Goal: Find specific fact: Find specific fact

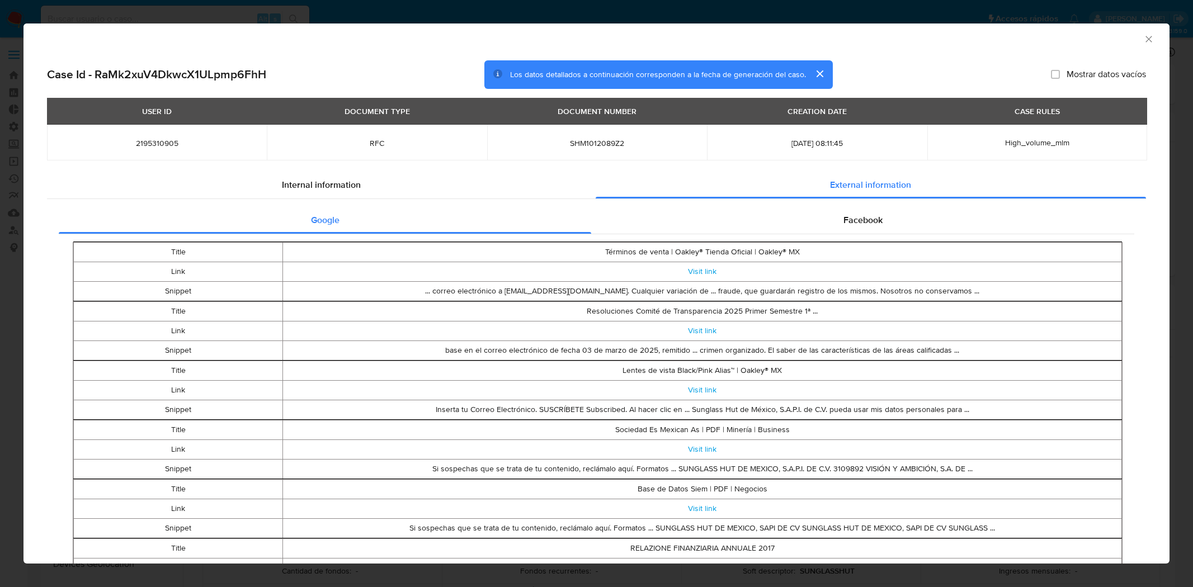
select select "10"
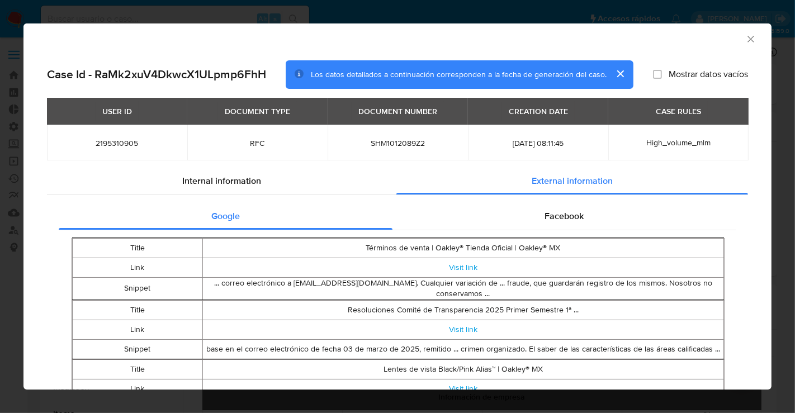
scroll to position [472, 0]
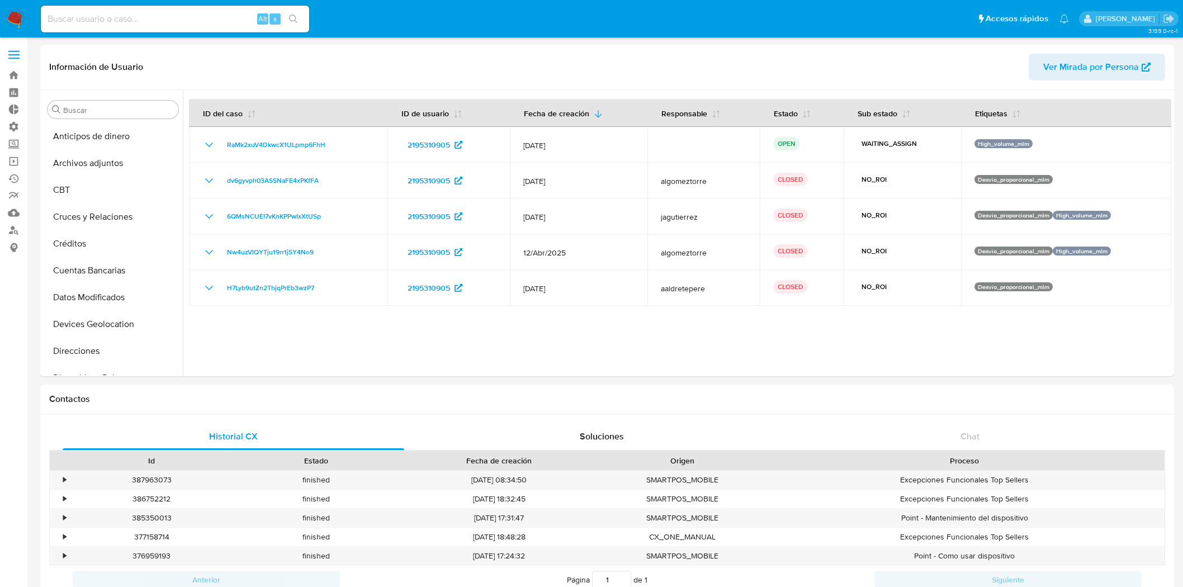
select select "10"
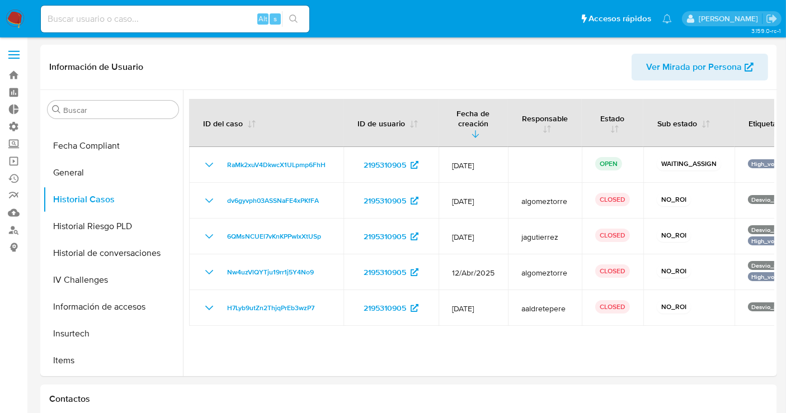
scroll to position [286, 0]
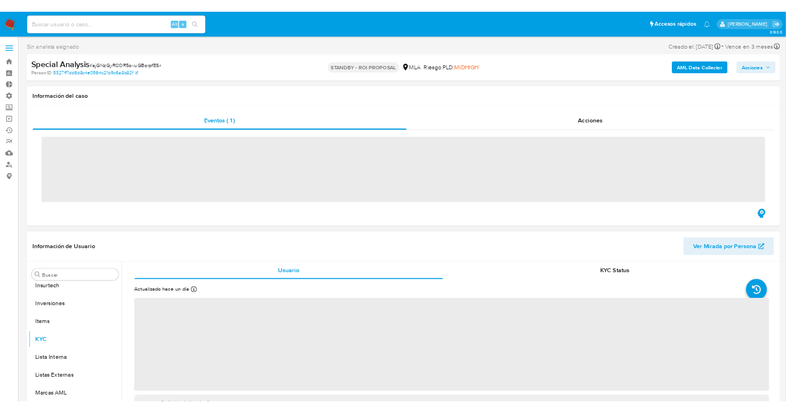
scroll to position [553, 0]
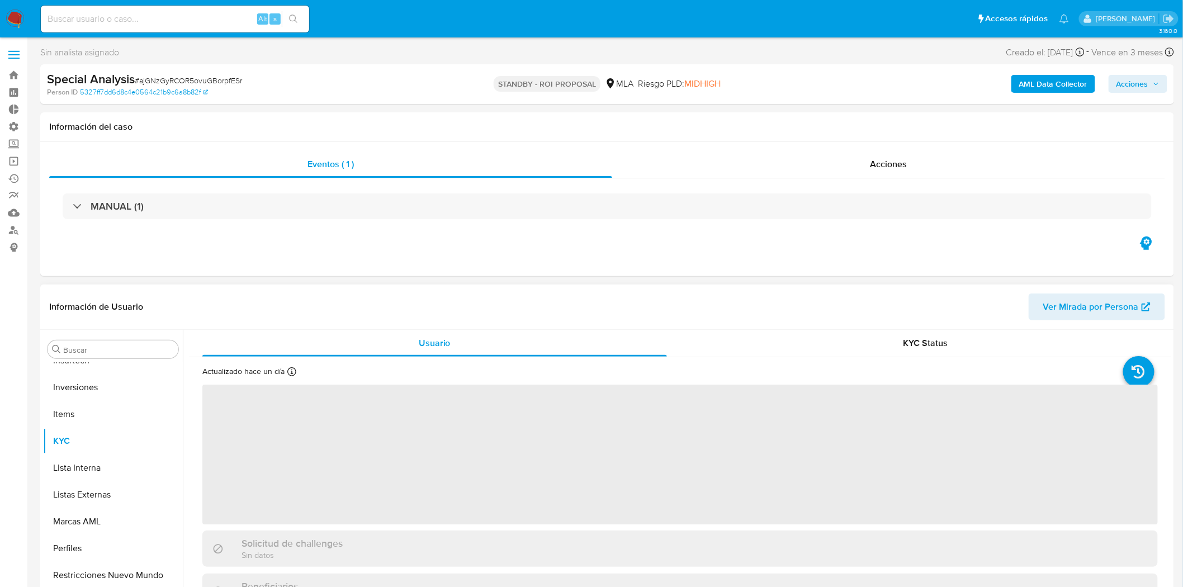
select select "10"
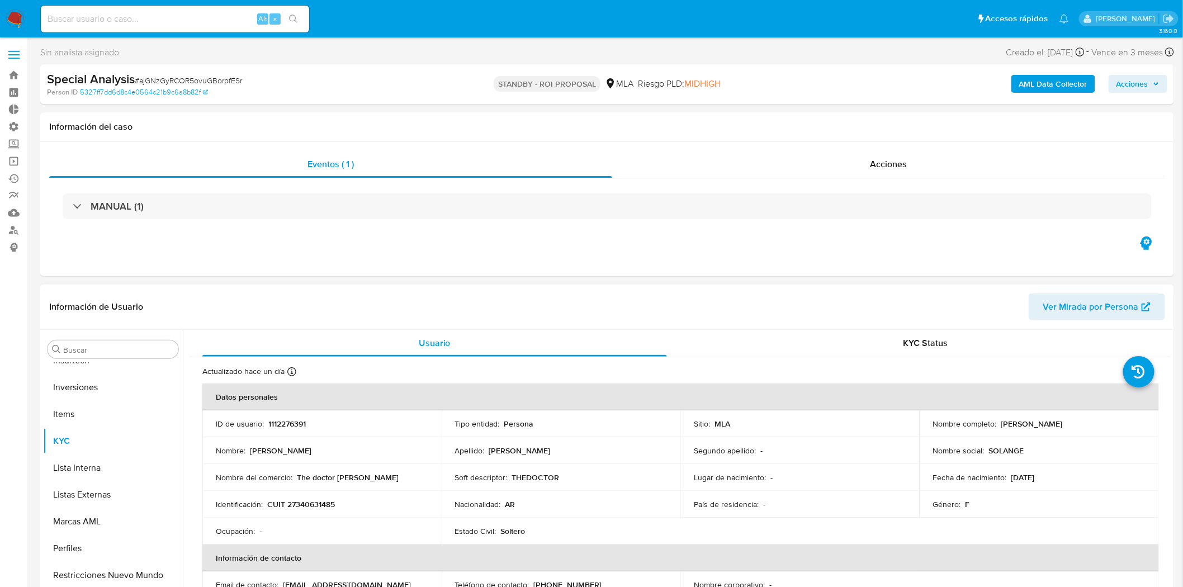
click at [289, 424] on p "1112276391" at bounding box center [286, 424] width 37 height 10
copy p "1112276391"
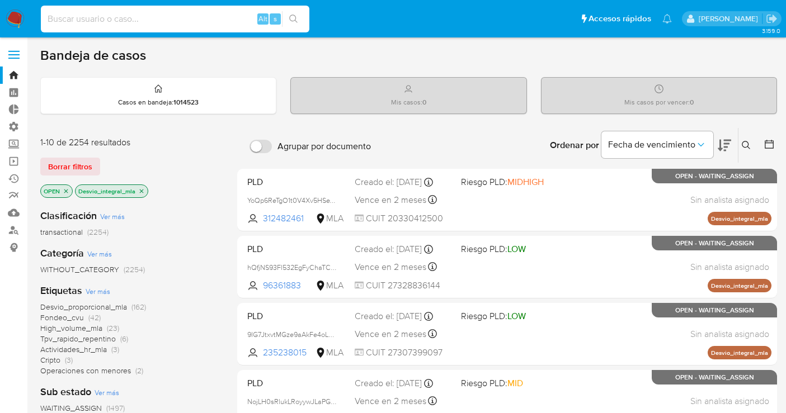
scroll to position [186, 0]
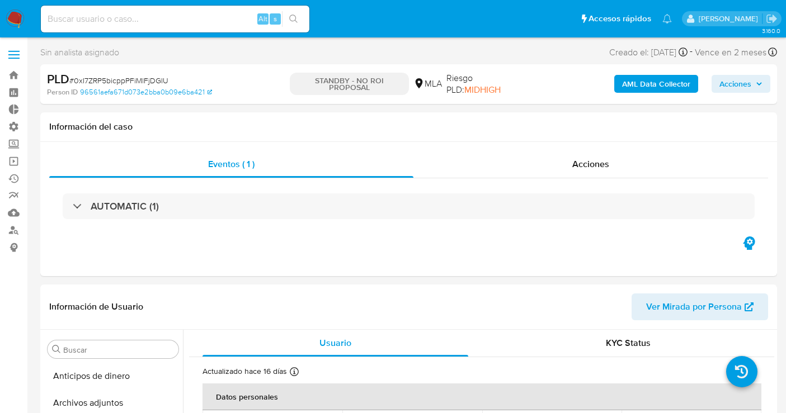
select select "10"
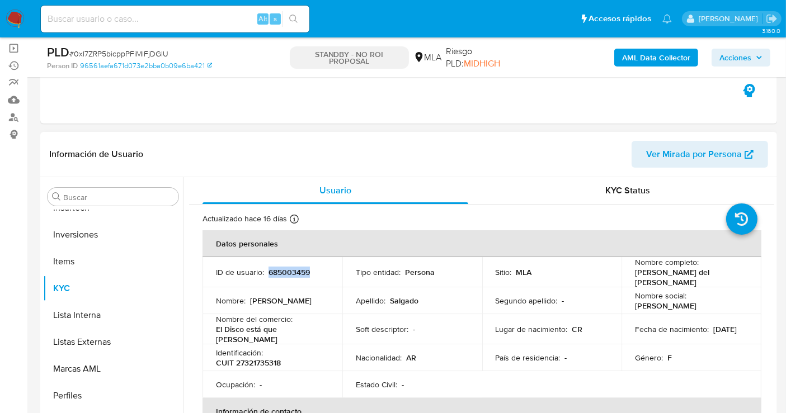
scroll to position [124, 0]
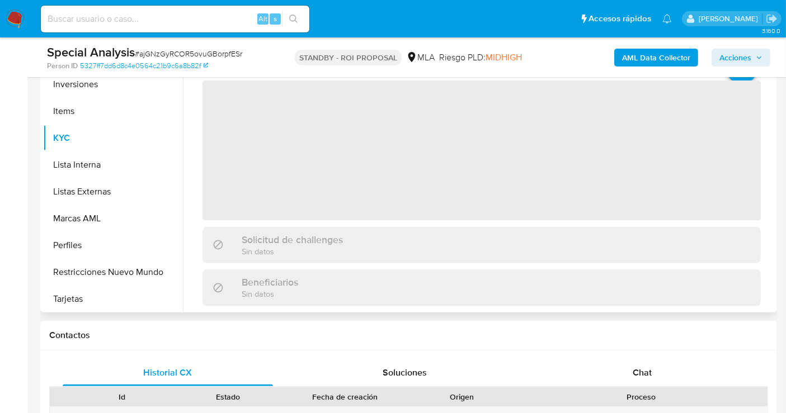
scroll to position [553, 0]
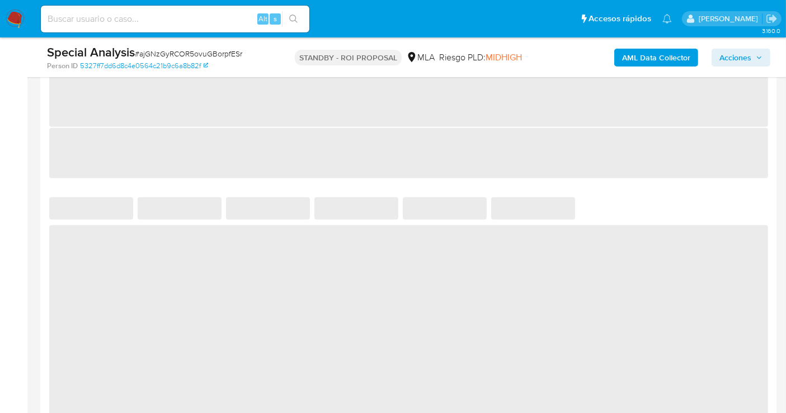
select select "10"
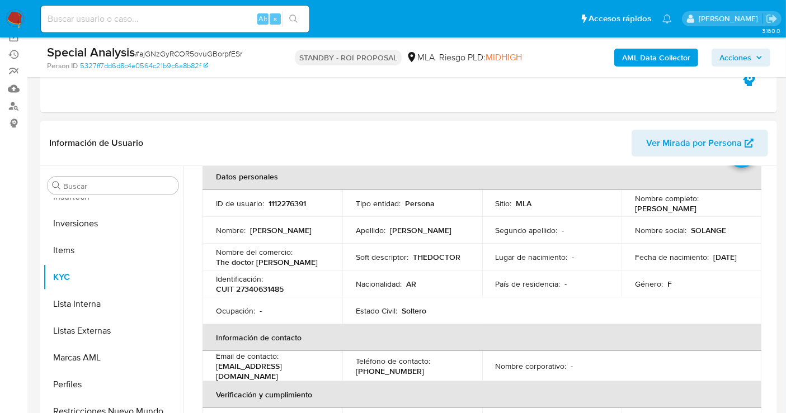
scroll to position [0, 0]
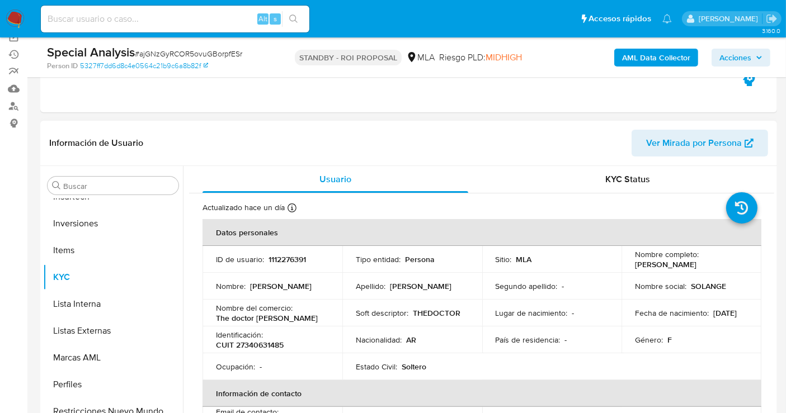
click at [275, 256] on p "1112276391" at bounding box center [286, 259] width 37 height 10
copy p "1112276391"
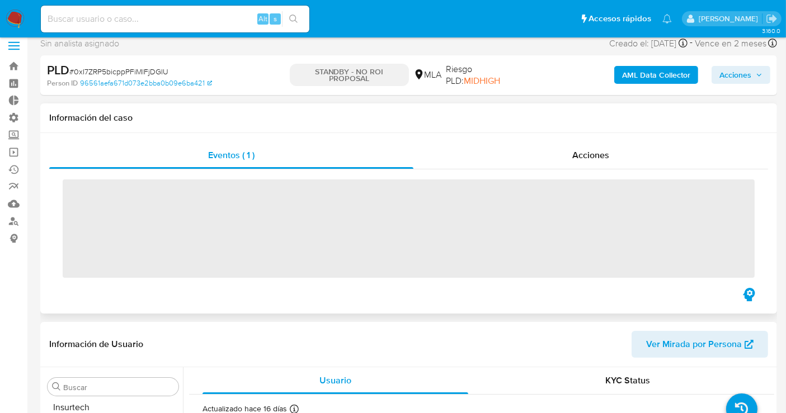
scroll to position [526, 0]
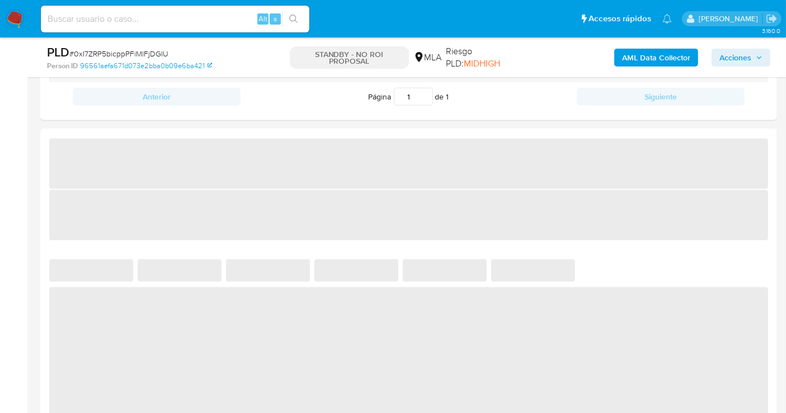
select select "10"
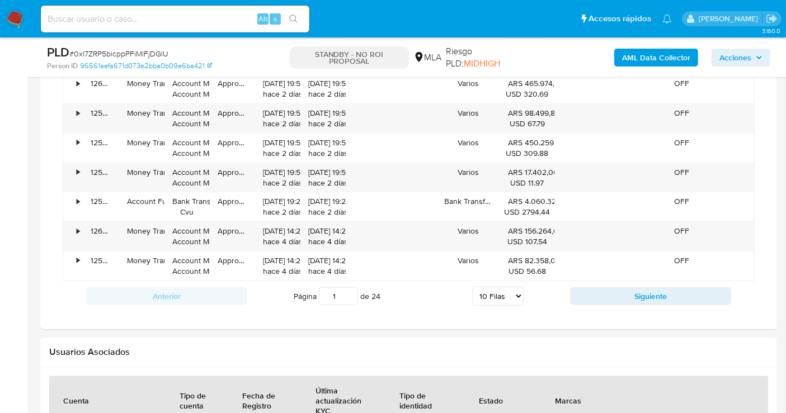
scroll to position [1119, 0]
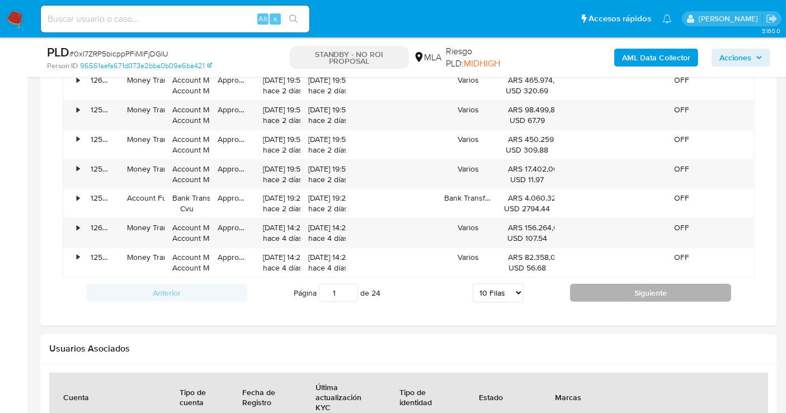
click at [661, 292] on button "Siguiente" at bounding box center [650, 293] width 161 height 18
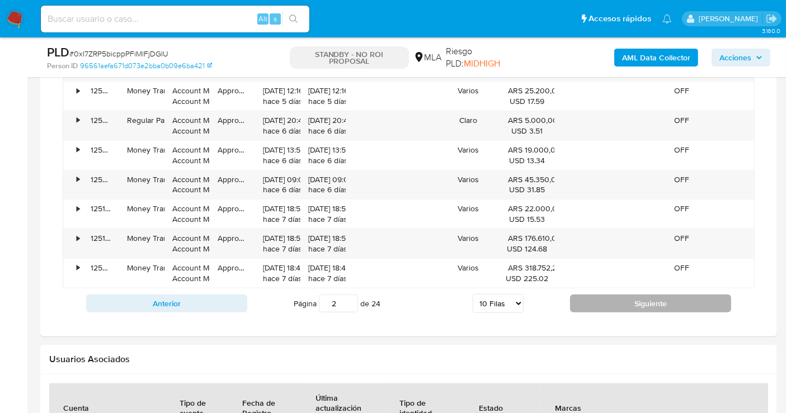
click at [652, 296] on button "Siguiente" at bounding box center [650, 304] width 161 height 18
type input "3"
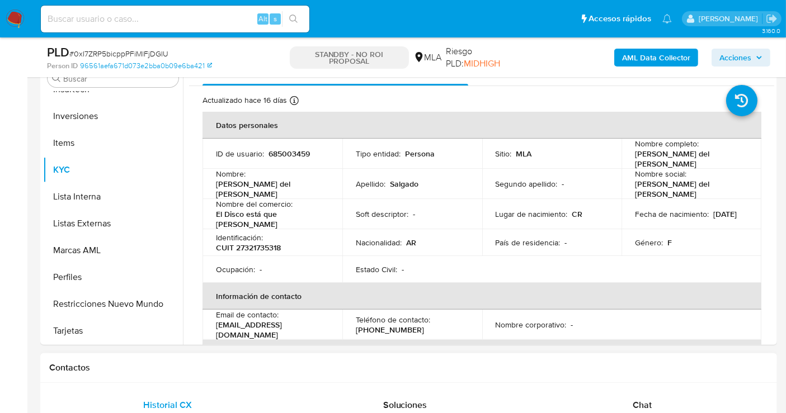
scroll to position [186, 0]
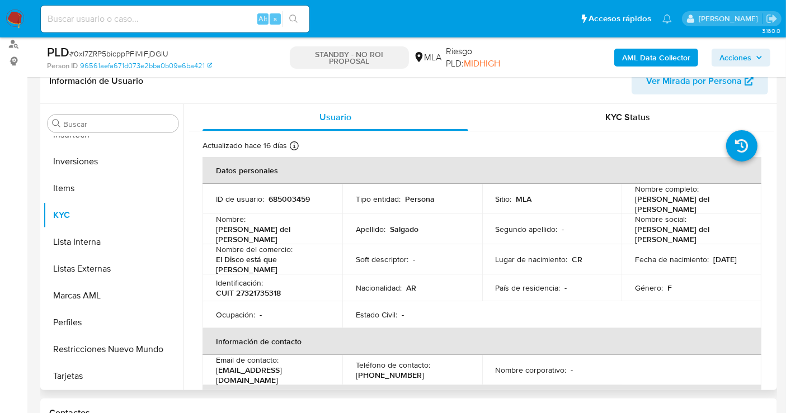
click at [289, 196] on p "685003459" at bounding box center [288, 199] width 41 height 10
copy p "685003459"
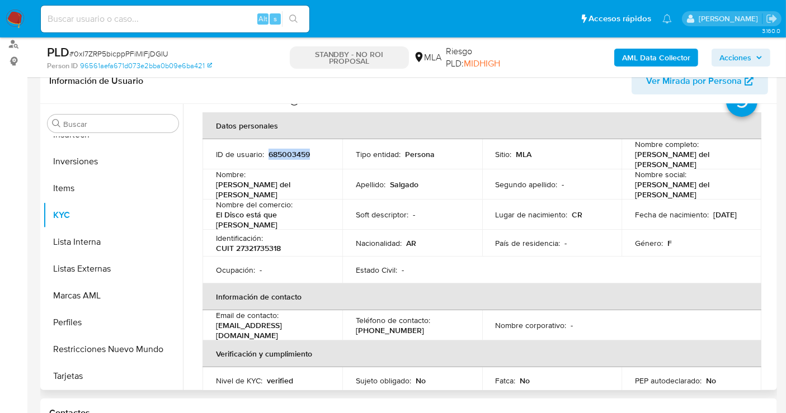
scroll to position [62, 0]
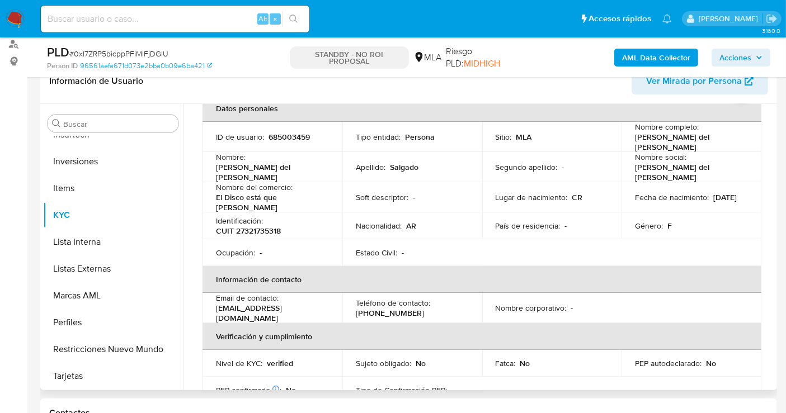
click at [405, 223] on td "Nacionalidad : AR" at bounding box center [412, 226] width 140 height 27
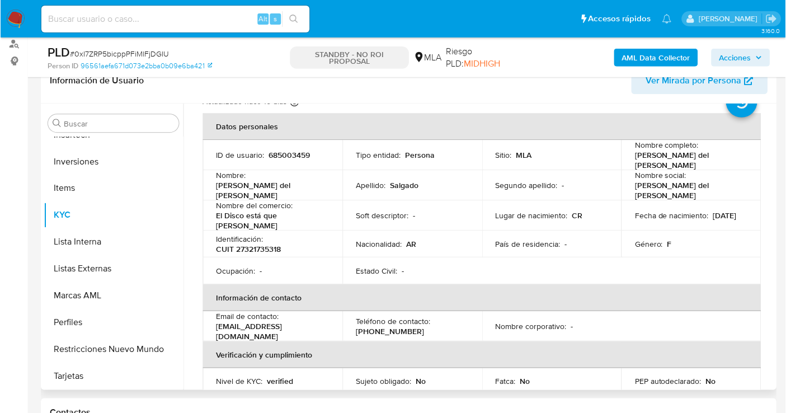
scroll to position [0, 0]
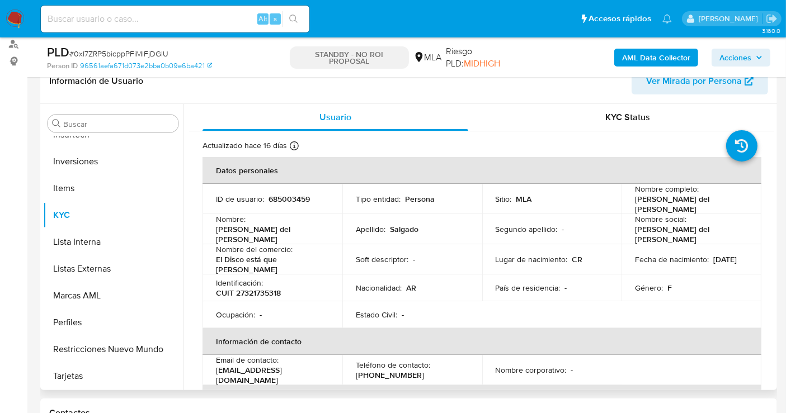
click at [295, 194] on p "685003459" at bounding box center [288, 199] width 41 height 10
copy p "685003459"
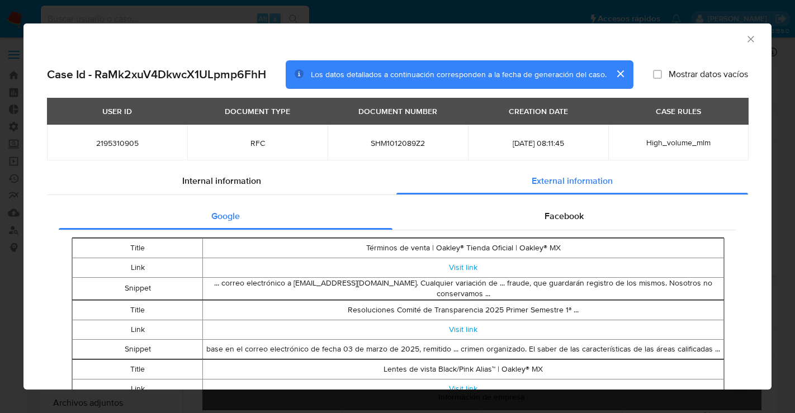
select select "10"
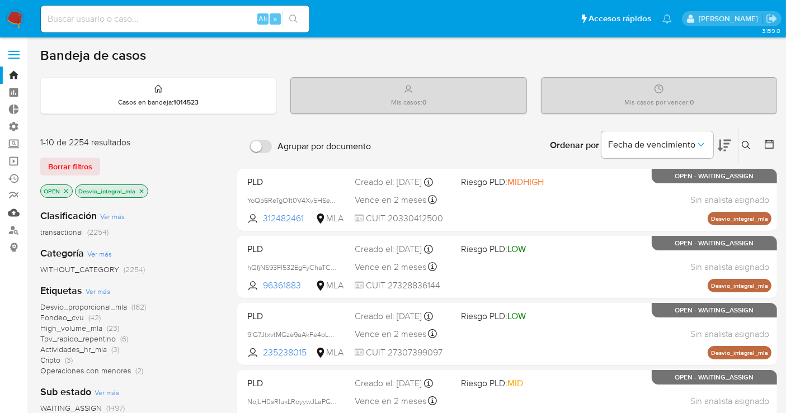
click at [11, 216] on link "Mulan" at bounding box center [66, 212] width 133 height 17
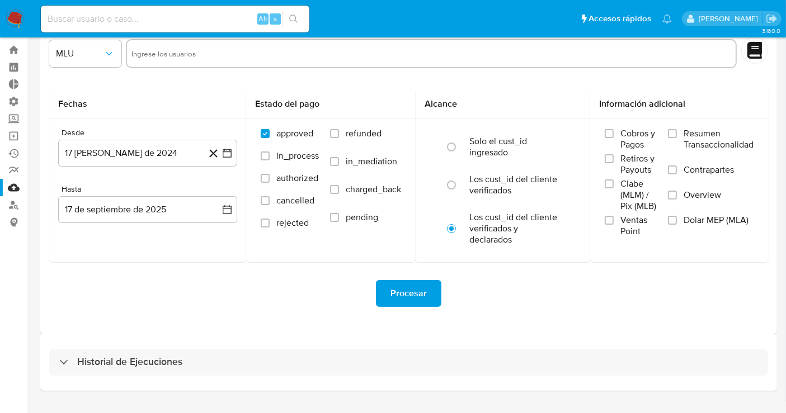
scroll to position [49, 0]
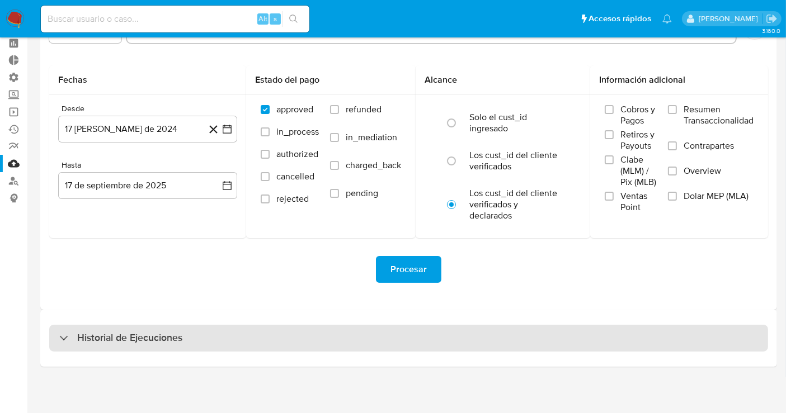
click at [229, 332] on div "Historial de Ejecuciones" at bounding box center [408, 338] width 719 height 27
select select "10"
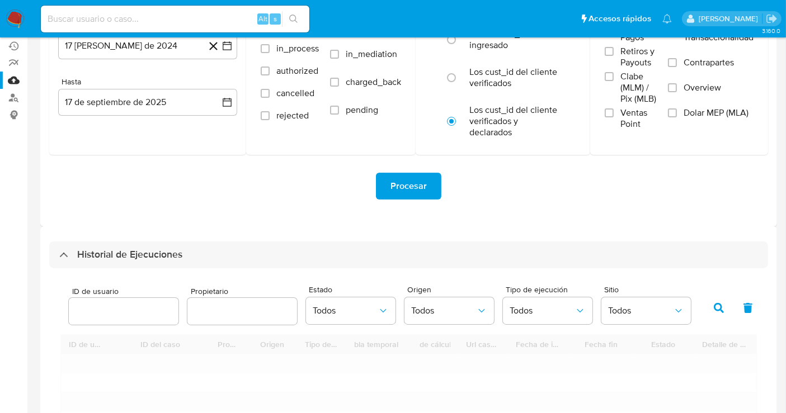
scroll to position [236, 0]
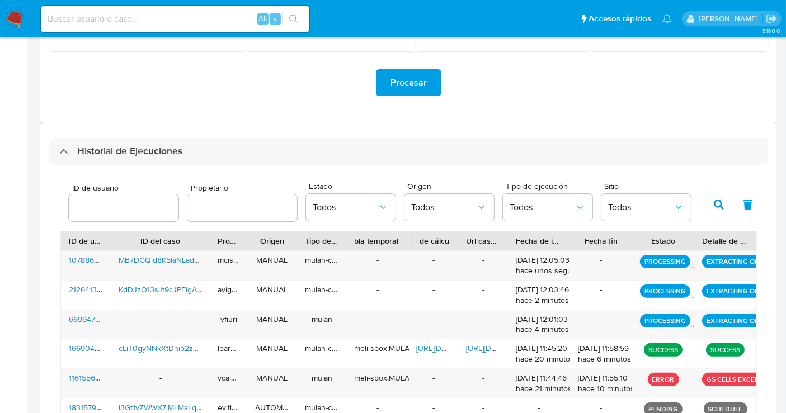
click at [254, 215] on div at bounding box center [242, 208] width 110 height 27
click at [254, 211] on input "text" at bounding box center [242, 208] width 110 height 15
click at [111, 206] on input "number" at bounding box center [124, 208] width 110 height 15
click at [711, 205] on button "button" at bounding box center [718, 204] width 29 height 27
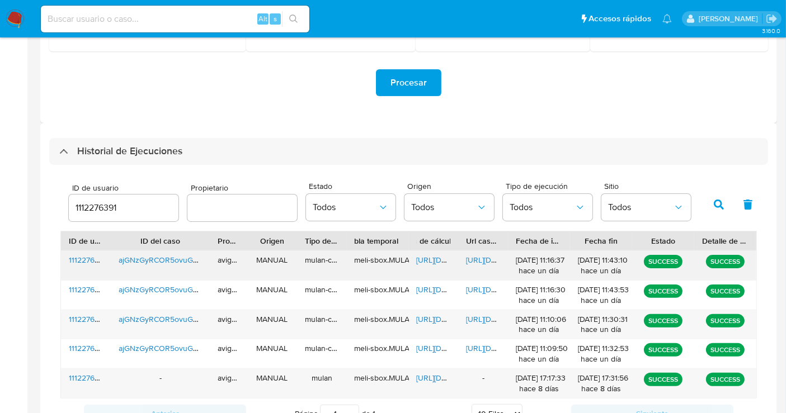
click at [482, 259] on span "https://docs.google.com/document/d/1cxVm9T1ePZ_Qqr1OGej82cVKaEMkIUyjylqDe7w7lmA…" at bounding box center [504, 259] width 77 height 11
drag, startPoint x: 153, startPoint y: 204, endPoint x: 36, endPoint y: 191, distance: 117.0
click at [36, 191] on main "3.160.0" at bounding box center [393, 133] width 786 height 739
type input "685003459"
click at [722, 204] on icon "button" at bounding box center [719, 205] width 10 height 10
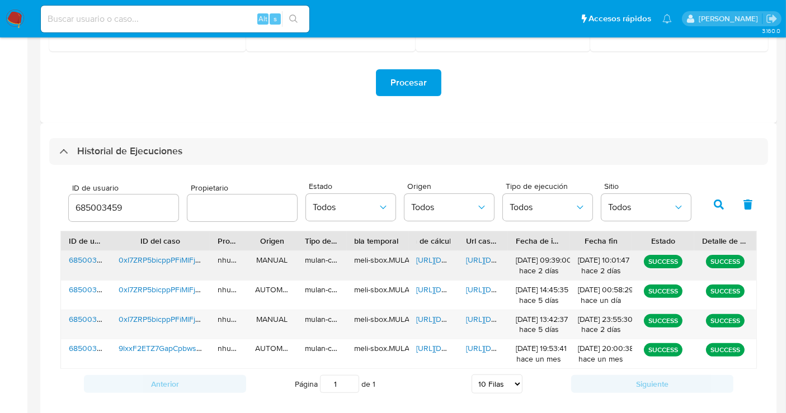
click at [475, 258] on span "https://docs.google.com/document/d/1Kx070RbMNBsksJiwyS32qRGI1qtTYj9SJRkF1Rqh6JE…" at bounding box center [504, 259] width 77 height 11
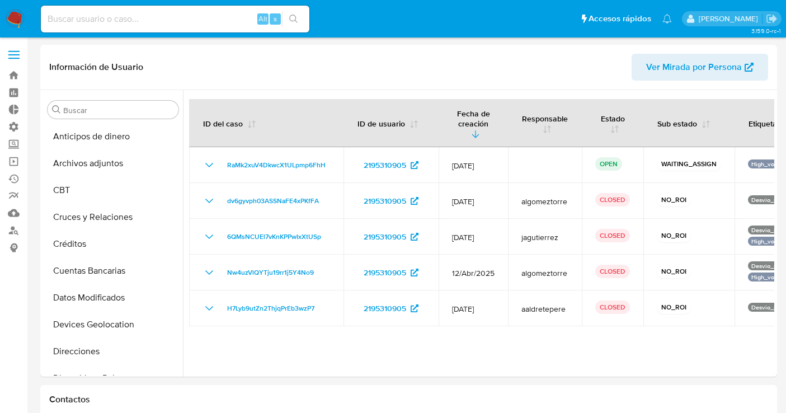
select select "10"
